Goal: Check status: Check status

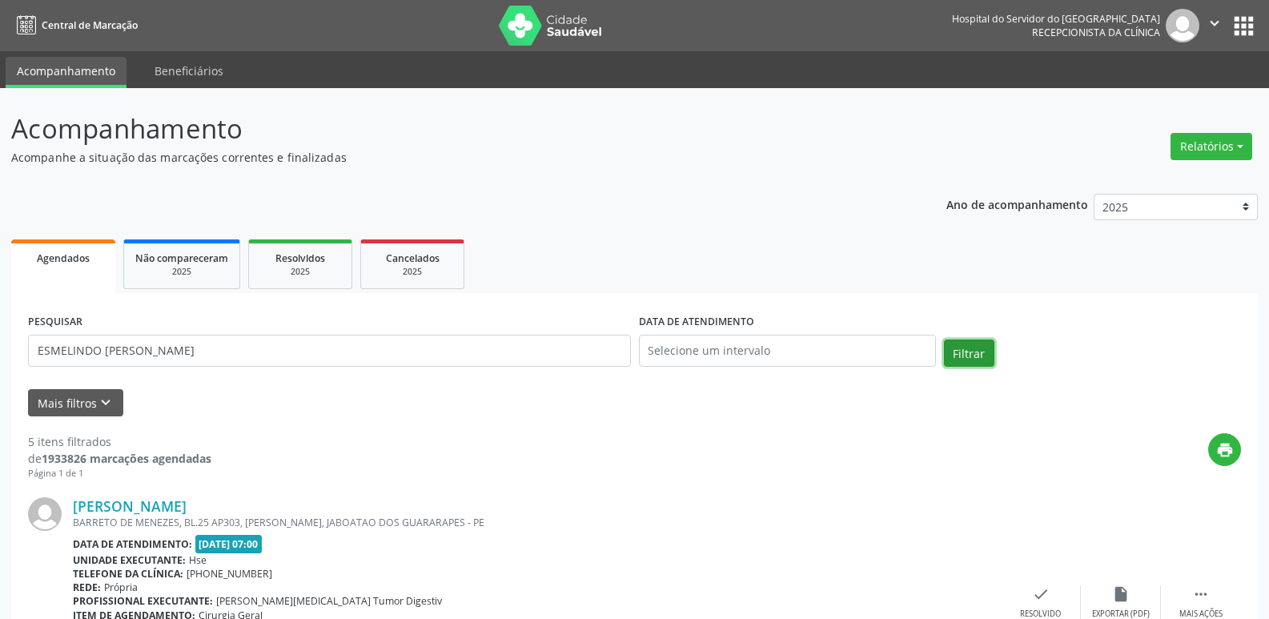
click at [959, 348] on button "Filtrar" at bounding box center [969, 353] width 50 height 27
click at [191, 508] on link "Esmelindo [PERSON_NAME]" at bounding box center [167, 506] width 189 height 18
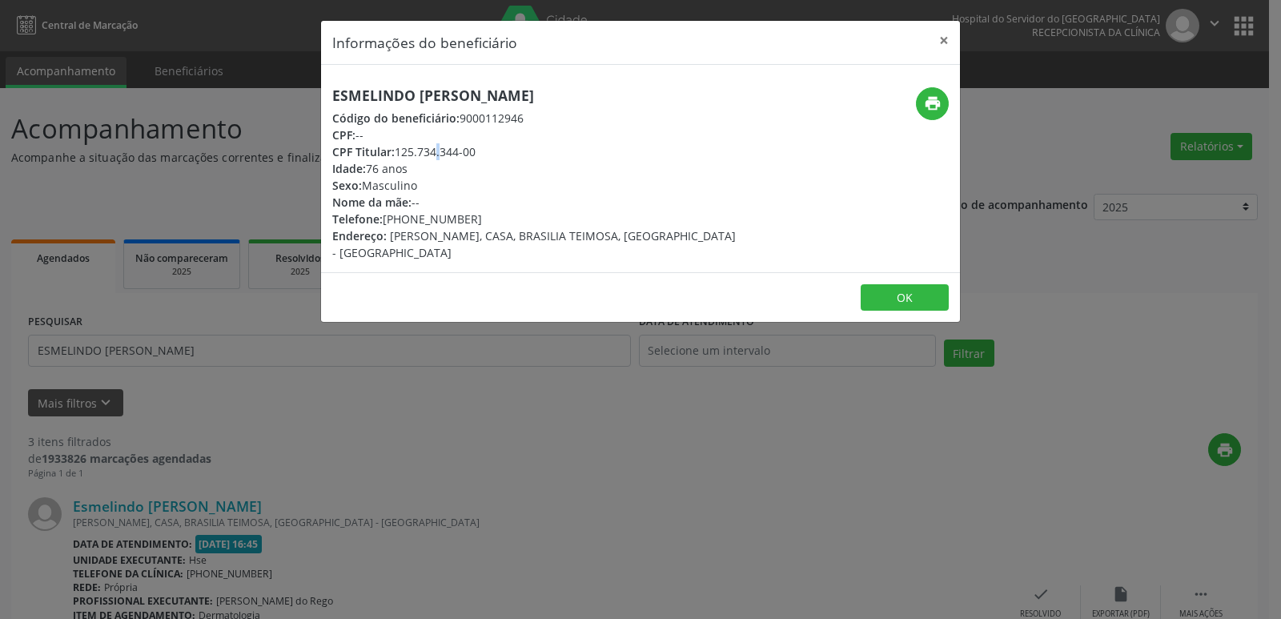
click at [404, 154] on div "CPF Titular: 125.734.344-00" at bounding box center [534, 151] width 404 height 17
click at [933, 101] on icon "print" at bounding box center [933, 103] width 18 height 18
click at [488, 167] on div "Idade: 76 anos" at bounding box center [534, 168] width 404 height 17
drag, startPoint x: 398, startPoint y: 149, endPoint x: 478, endPoint y: 152, distance: 80.1
click at [478, 152] on div "CPF Titular: 125.734.344-00" at bounding box center [534, 151] width 404 height 17
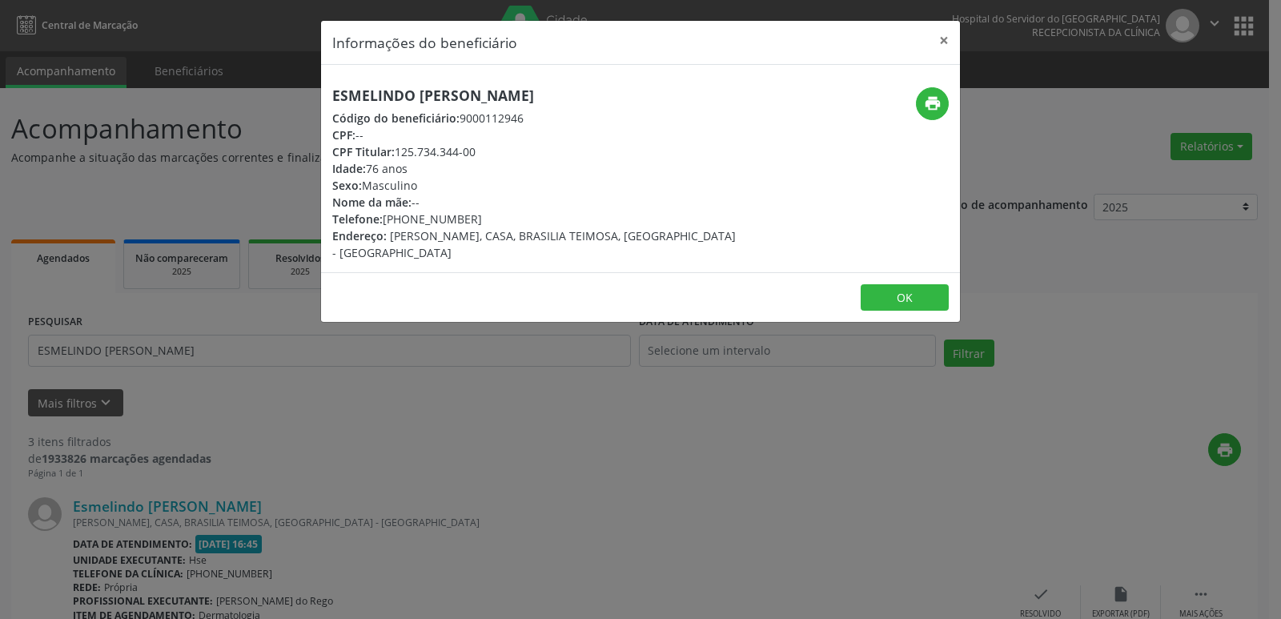
click at [460, 151] on div "CPF Titular: 125.734.344-00" at bounding box center [534, 151] width 404 height 17
drag, startPoint x: 396, startPoint y: 151, endPoint x: 475, endPoint y: 151, distance: 78.5
click at [475, 151] on div "CPF Titular: 125.734.344-00" at bounding box center [534, 151] width 404 height 17
copy div "125.734.344-00"
click at [944, 34] on button "×" at bounding box center [944, 40] width 32 height 39
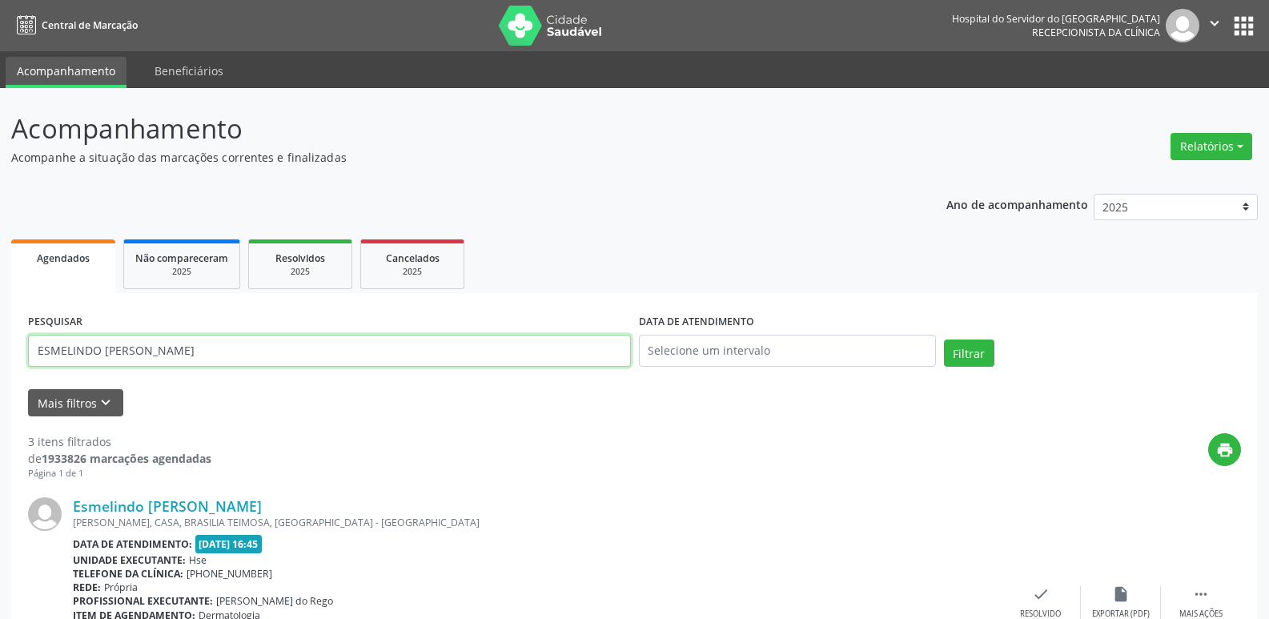
click at [188, 353] on input "ESMELINDO [PERSON_NAME]" at bounding box center [329, 351] width 603 height 32
paste input "770.952.604-78"
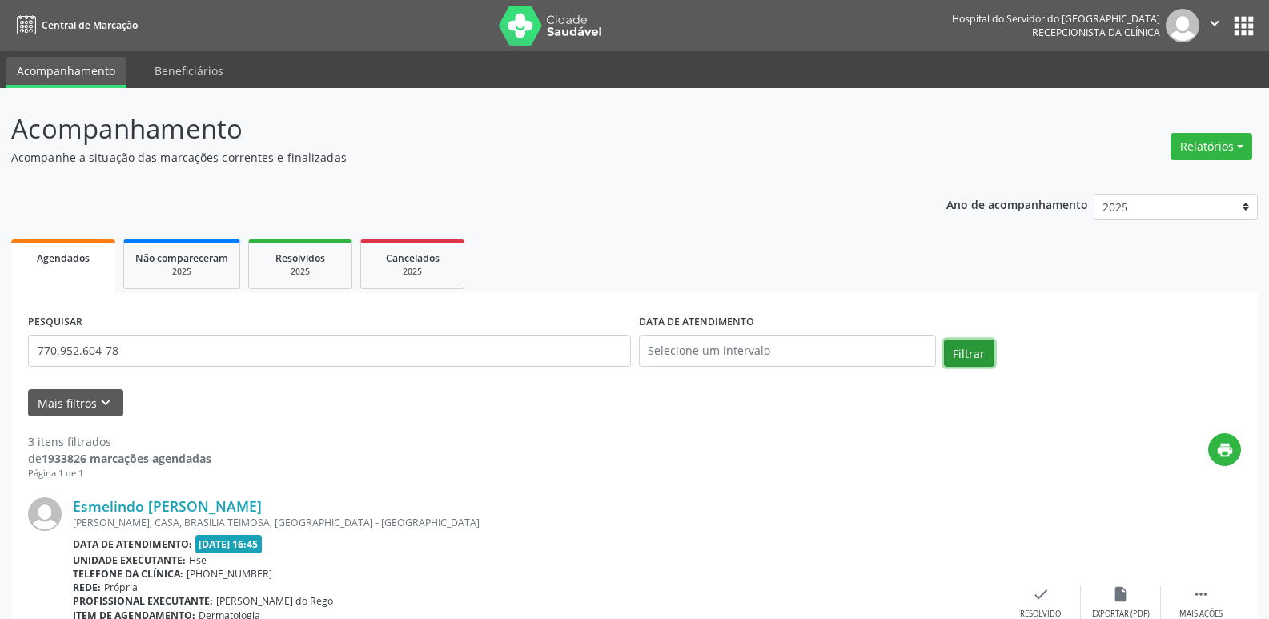
click at [970, 354] on button "Filtrar" at bounding box center [969, 353] width 50 height 27
click at [172, 507] on link "Carmem [PERSON_NAME]" at bounding box center [161, 506] width 176 height 18
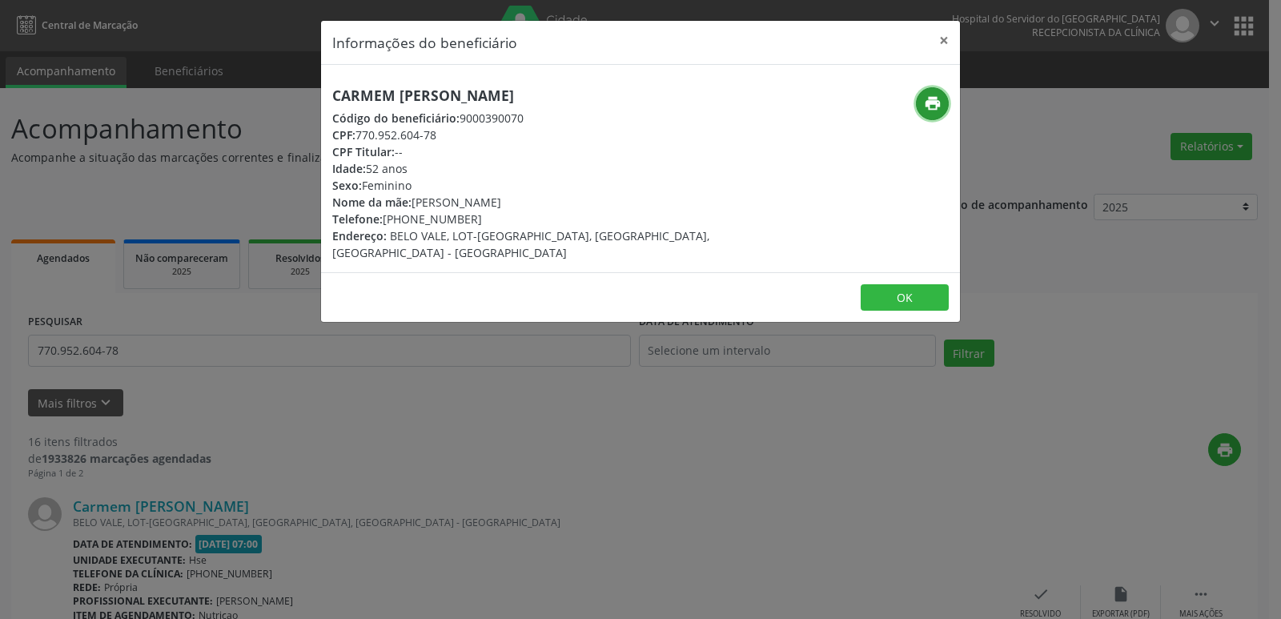
click at [933, 105] on icon "print" at bounding box center [933, 103] width 18 height 18
drag, startPoint x: 942, startPoint y: 36, endPoint x: 929, endPoint y: 35, distance: 12.8
click at [941, 35] on button "×" at bounding box center [944, 40] width 32 height 39
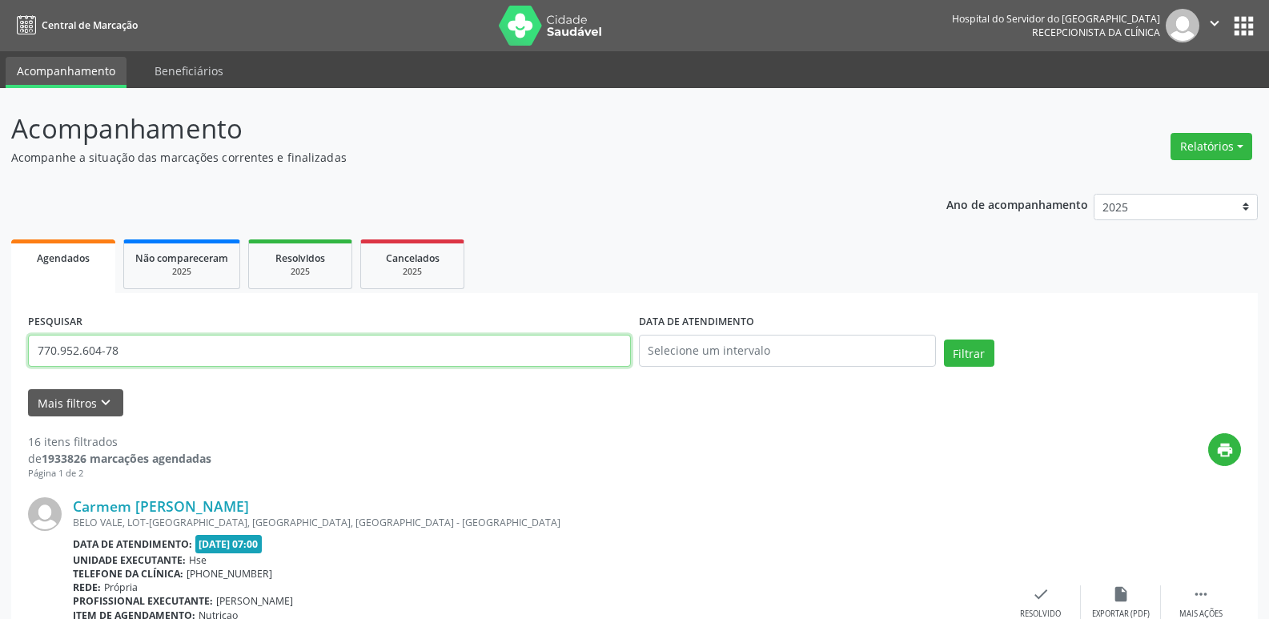
click at [143, 353] on input "770.952.604-78" at bounding box center [329, 351] width 603 height 32
paste input "035.650.164-77"
type input "035.650.164-77"
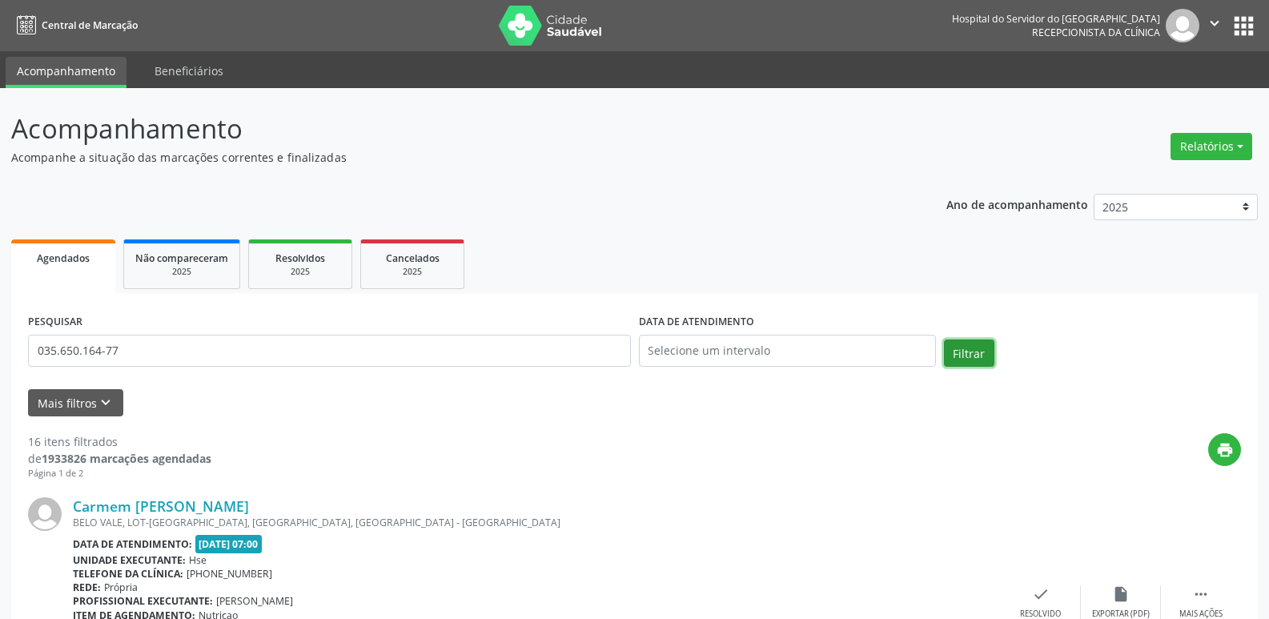
click at [971, 357] on button "Filtrar" at bounding box center [969, 353] width 50 height 27
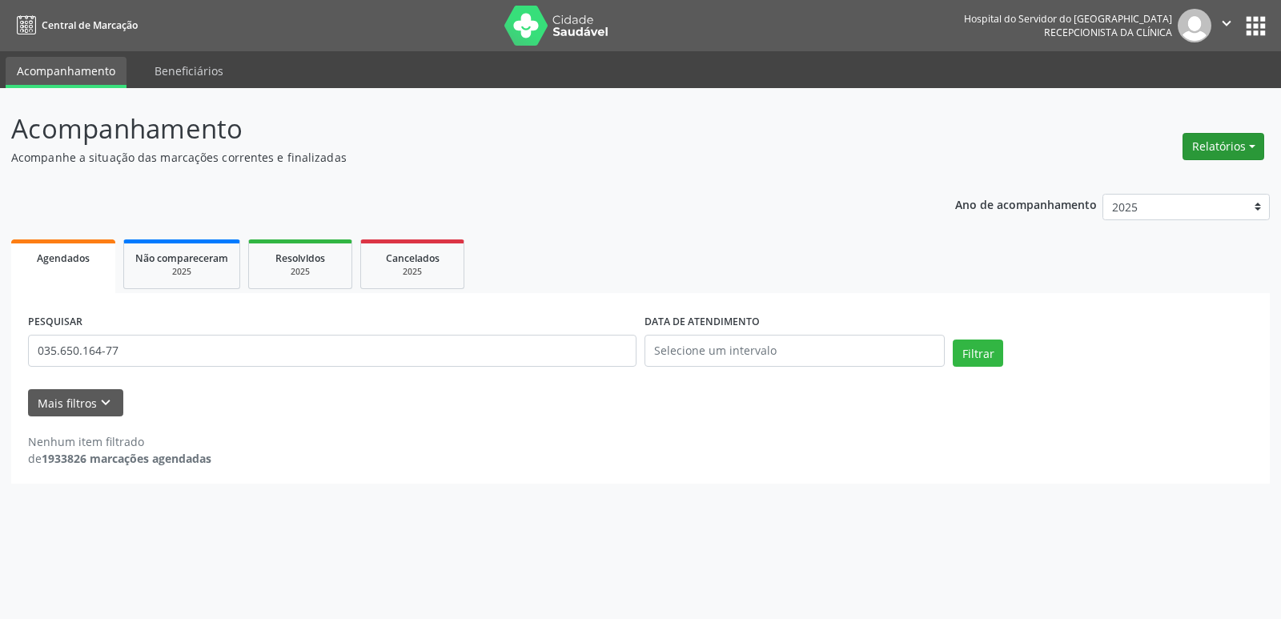
click at [1232, 151] on button "Relatórios" at bounding box center [1224, 146] width 82 height 27
click at [1158, 183] on link "Agendamentos" at bounding box center [1179, 181] width 172 height 22
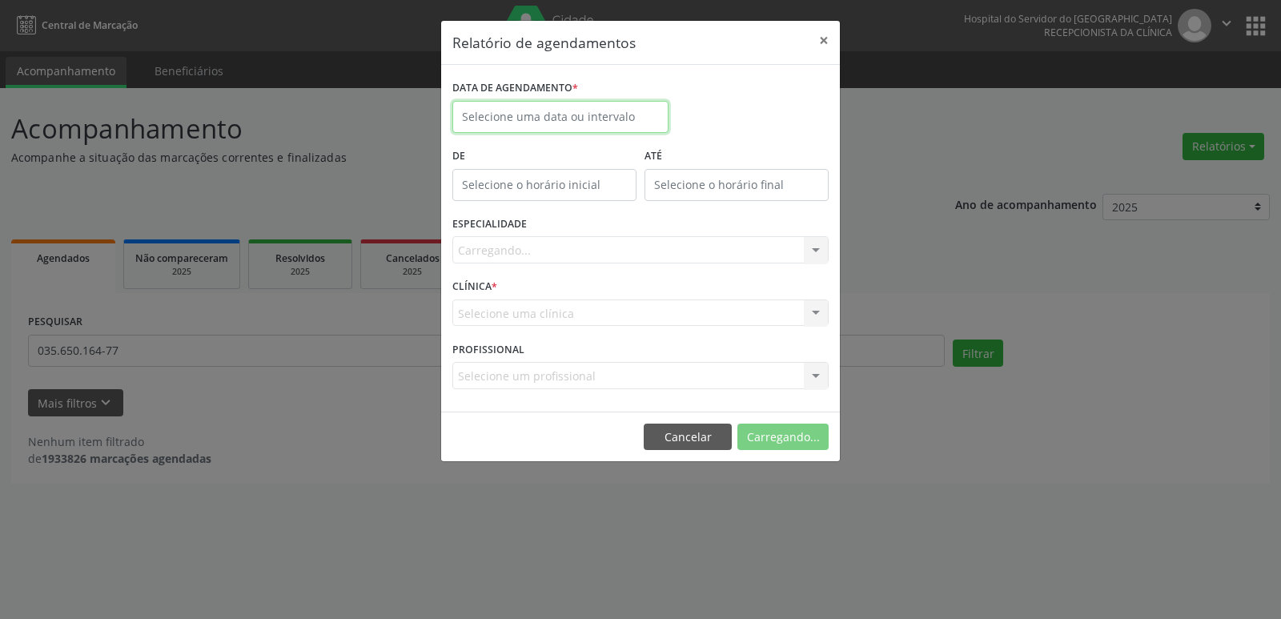
click at [553, 119] on body "Central de Marcação Hospital do Servidor do [GEOGRAPHIC_DATA] Recepcionista da …" at bounding box center [640, 309] width 1281 height 619
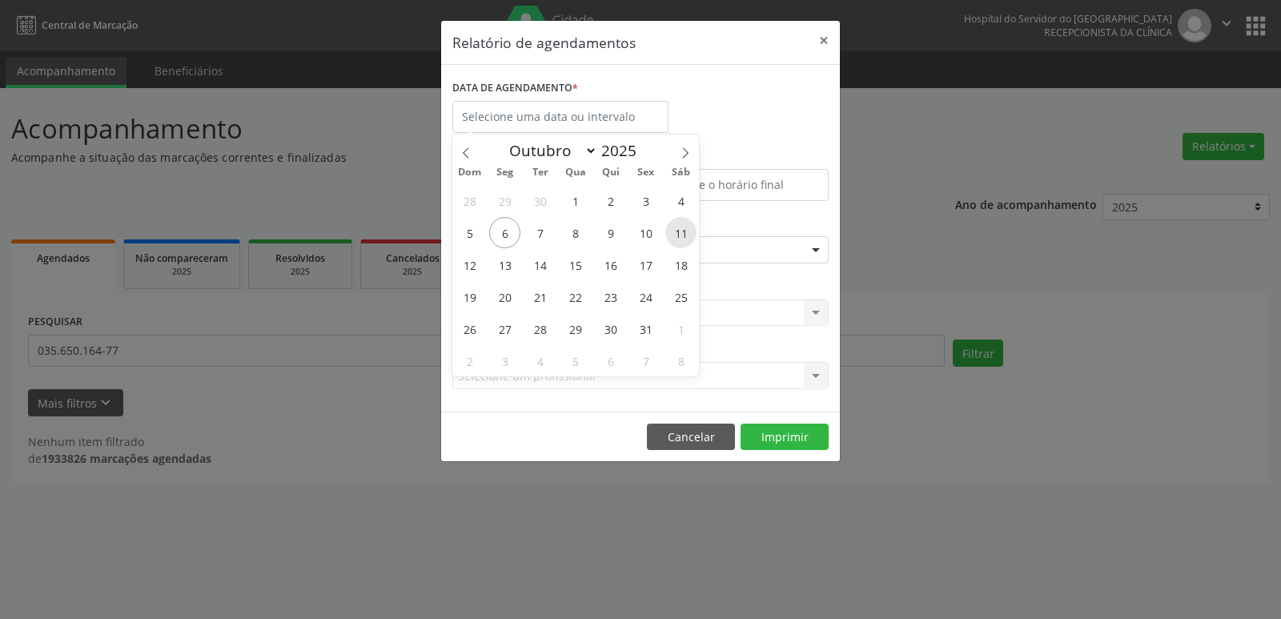
click at [677, 235] on span "11" at bounding box center [680, 232] width 31 height 31
type input "[DATE]"
click at [677, 235] on span "11" at bounding box center [680, 232] width 31 height 31
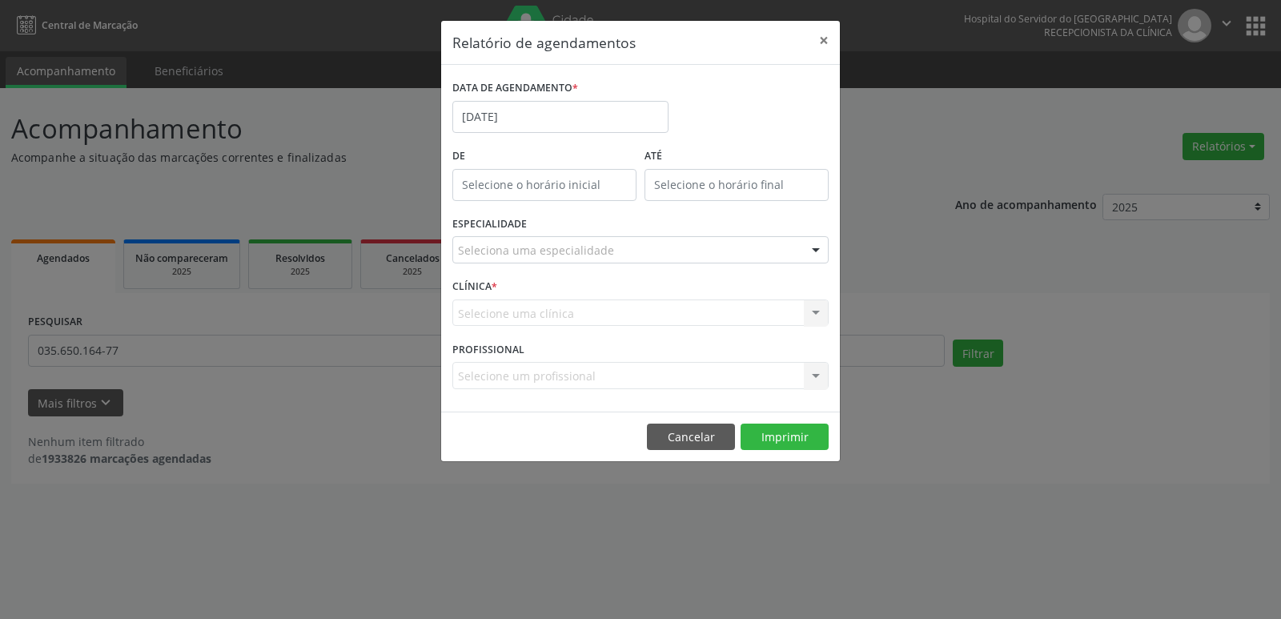
click at [819, 247] on div at bounding box center [816, 250] width 24 height 27
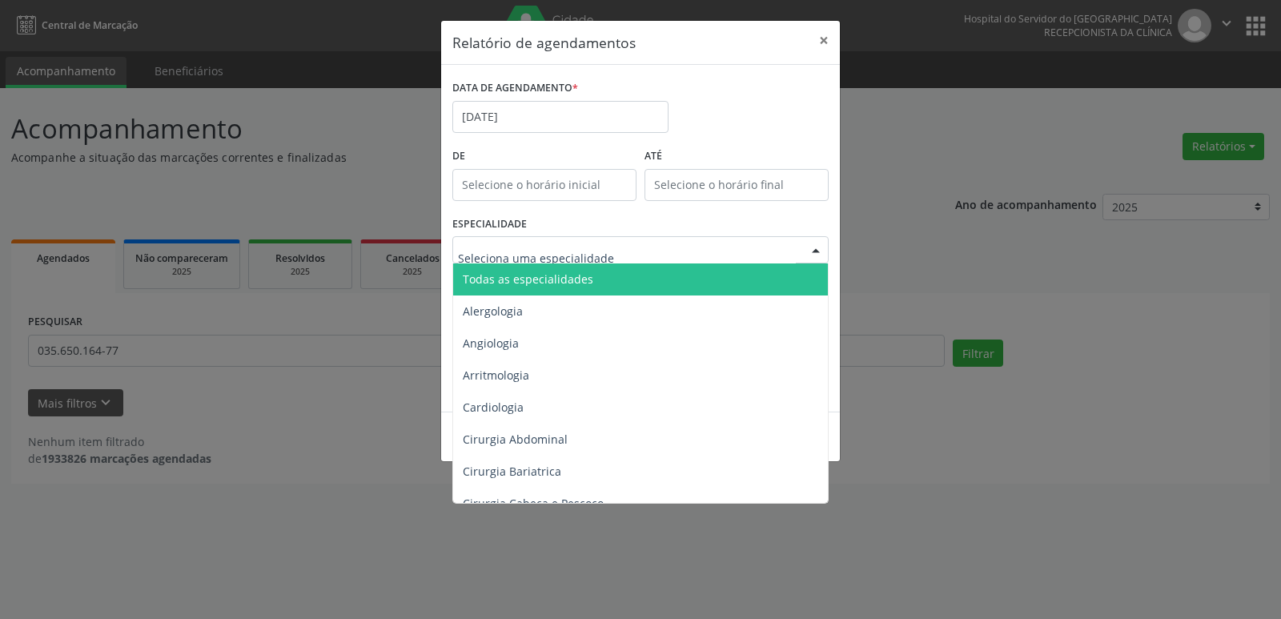
click at [657, 285] on span "Todas as especialidades" at bounding box center [641, 279] width 377 height 32
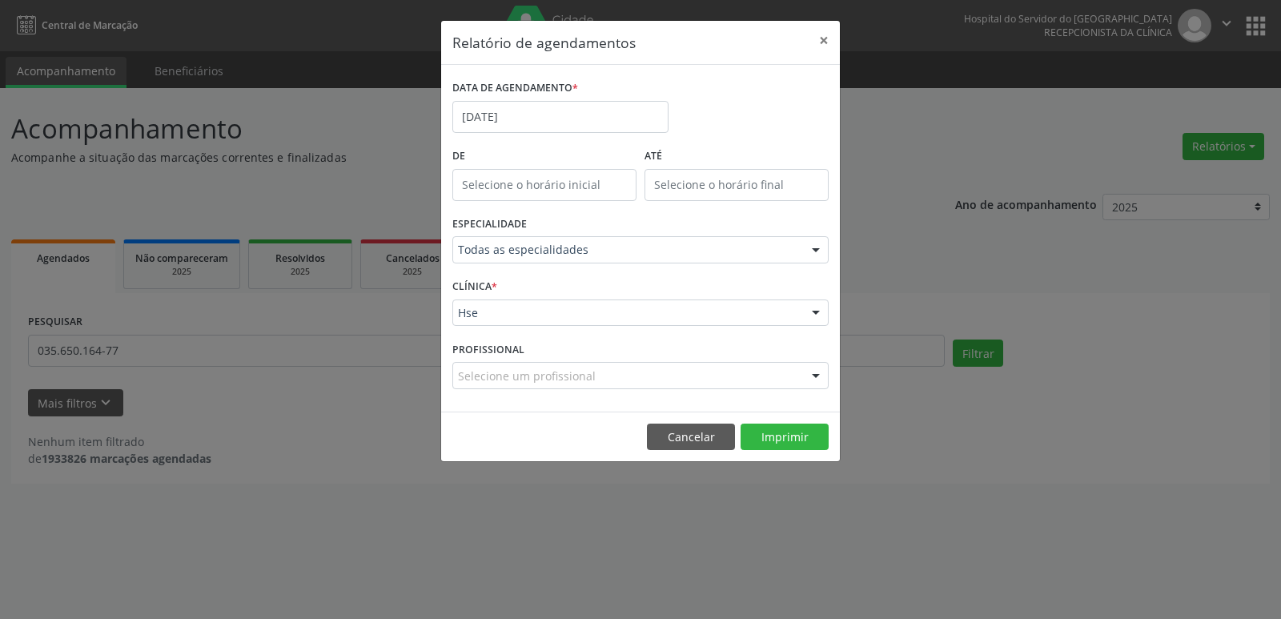
click at [817, 310] on div at bounding box center [816, 313] width 24 height 27
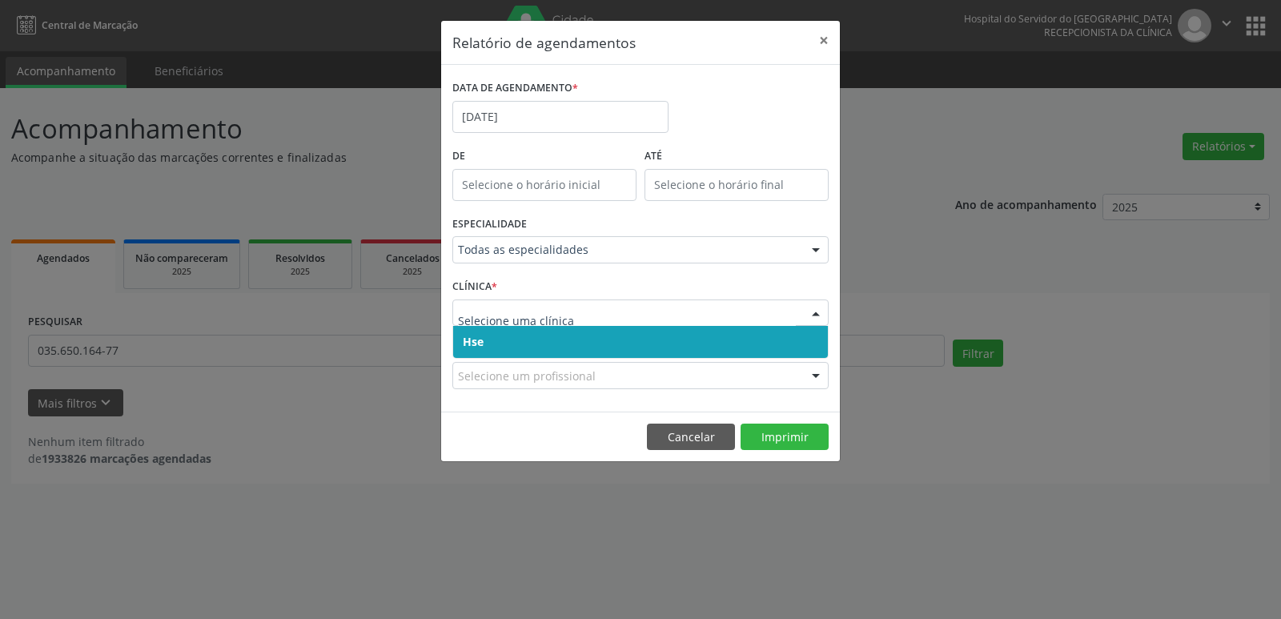
click at [677, 344] on span "Hse" at bounding box center [640, 342] width 375 height 32
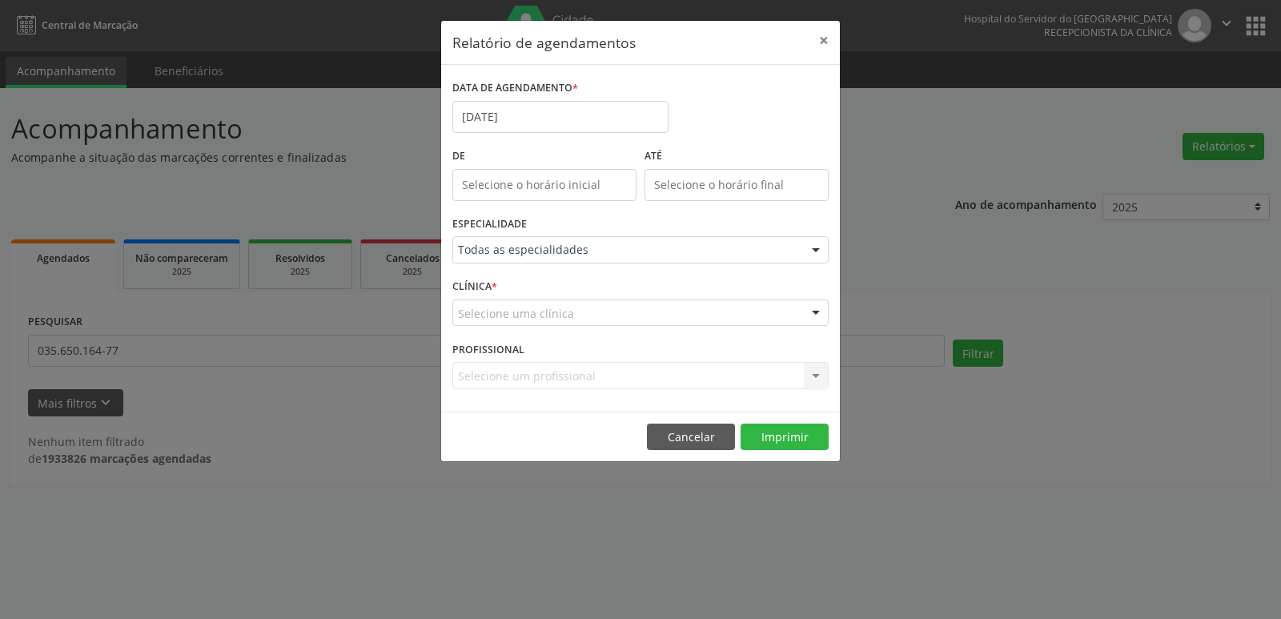
click at [817, 311] on div at bounding box center [816, 313] width 24 height 27
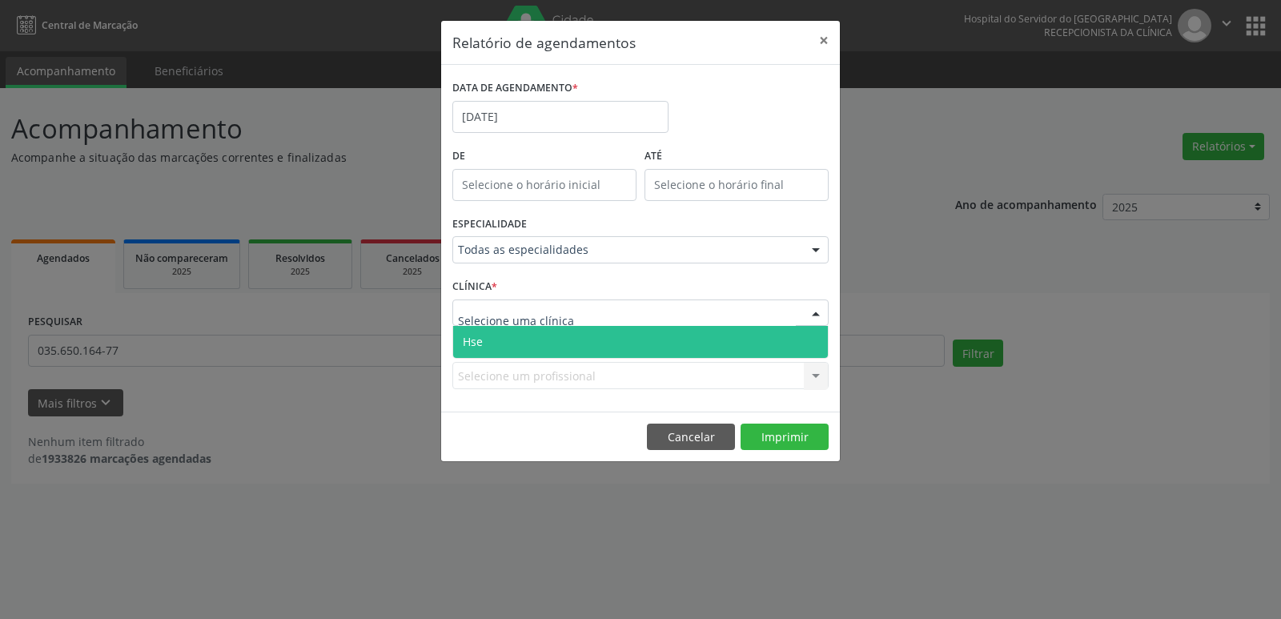
click at [578, 344] on span "Hse" at bounding box center [640, 342] width 375 height 32
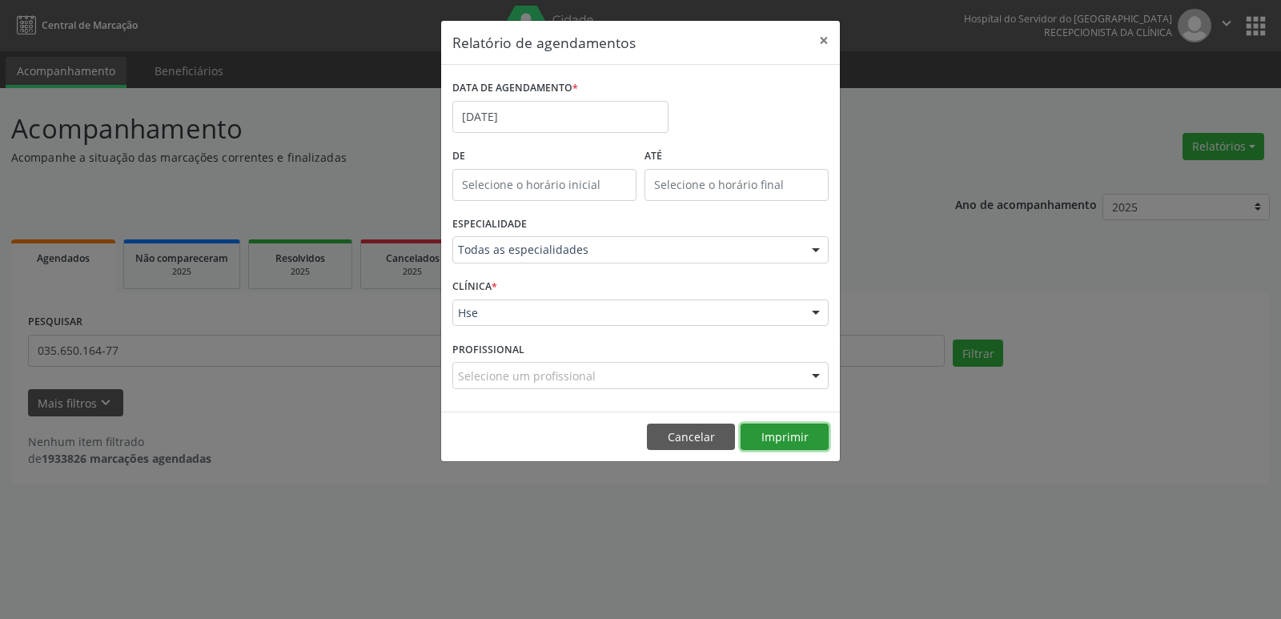
click at [778, 440] on button "Imprimir" at bounding box center [785, 437] width 88 height 27
click at [822, 42] on button "×" at bounding box center [824, 40] width 32 height 39
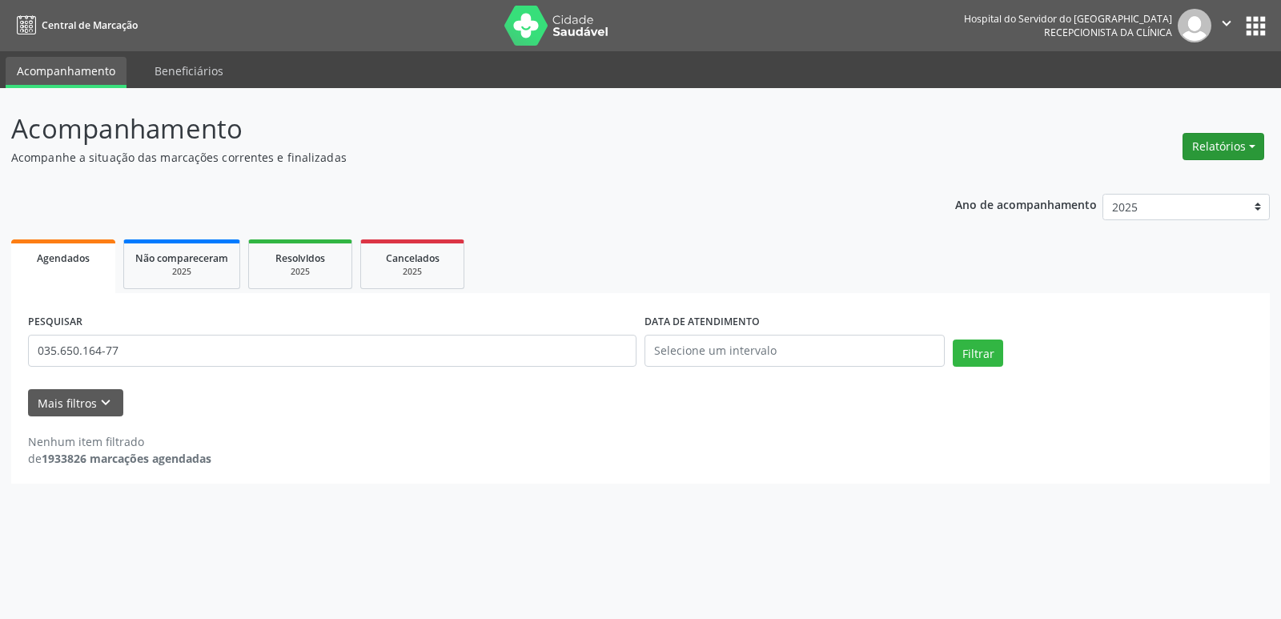
click at [1216, 147] on button "Relatórios" at bounding box center [1224, 146] width 82 height 27
